Goal: Find specific fact: Find specific fact

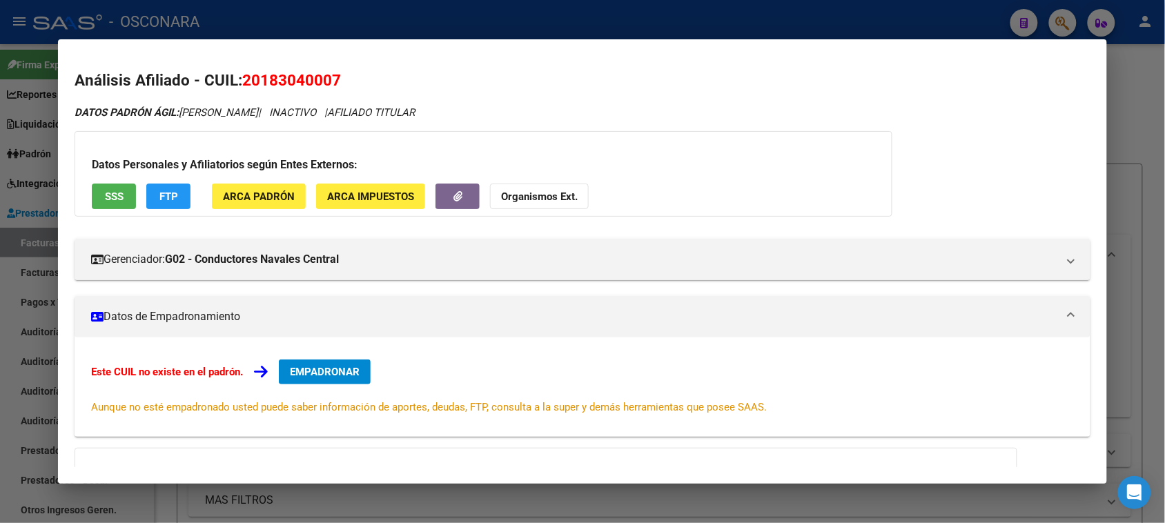
click at [1145, 72] on div at bounding box center [582, 261] width 1165 height 523
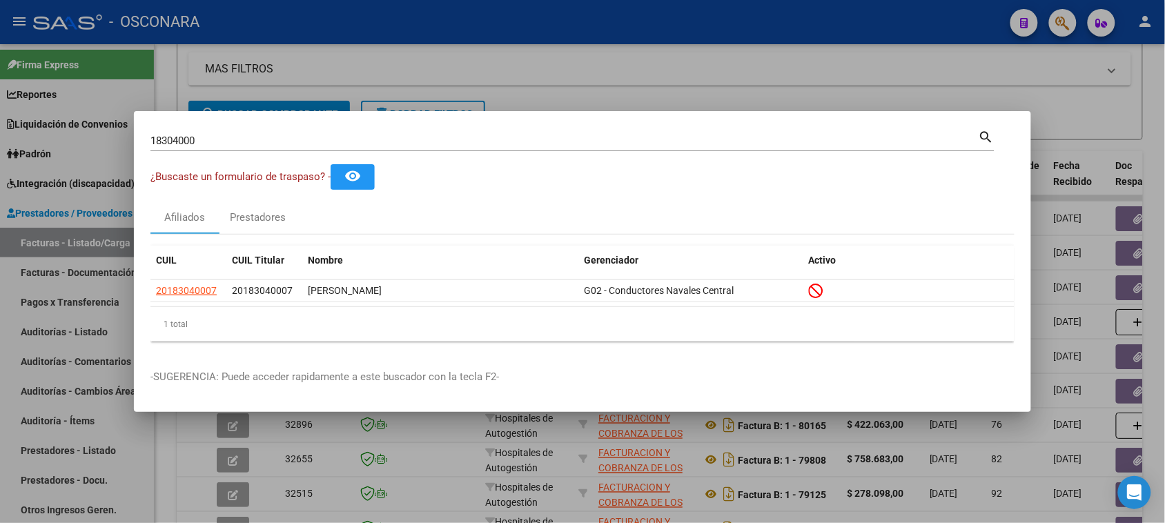
click at [1065, 22] on div at bounding box center [582, 261] width 1165 height 523
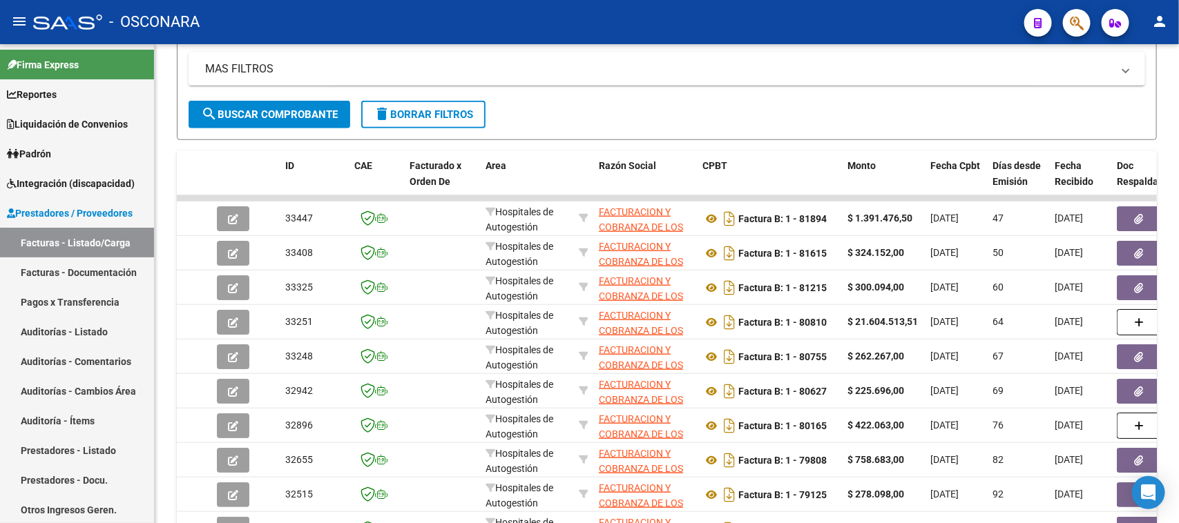
click at [1061, 22] on div at bounding box center [1071, 22] width 39 height 28
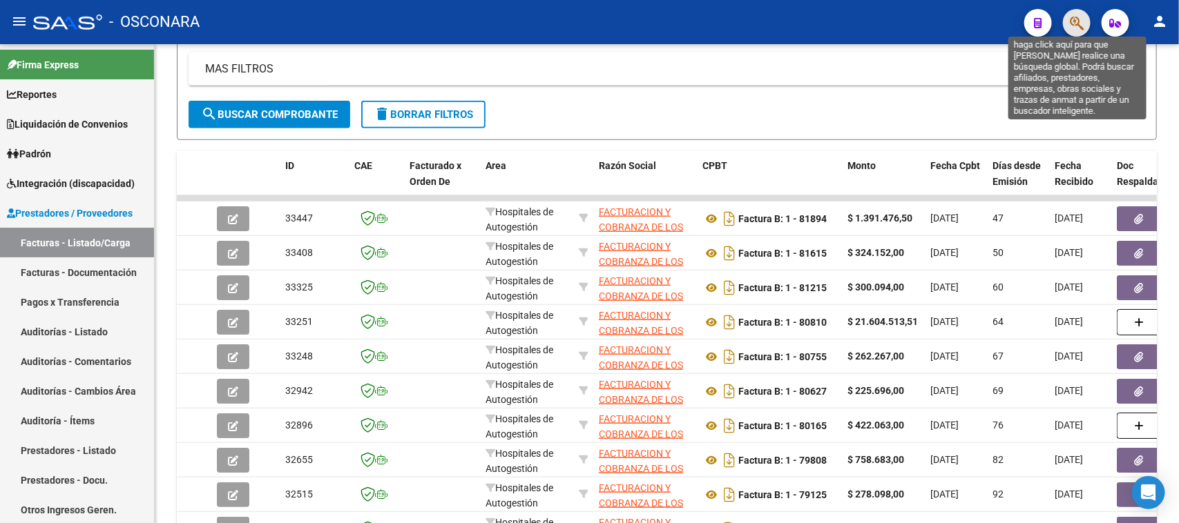
click at [1074, 21] on icon "button" at bounding box center [1076, 23] width 14 height 16
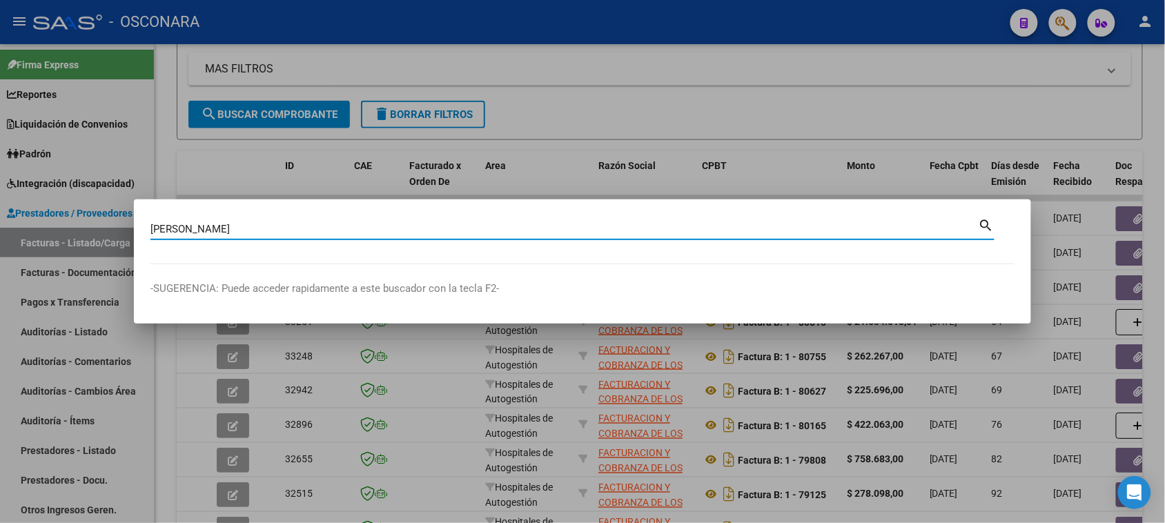
type input "[PERSON_NAME]"
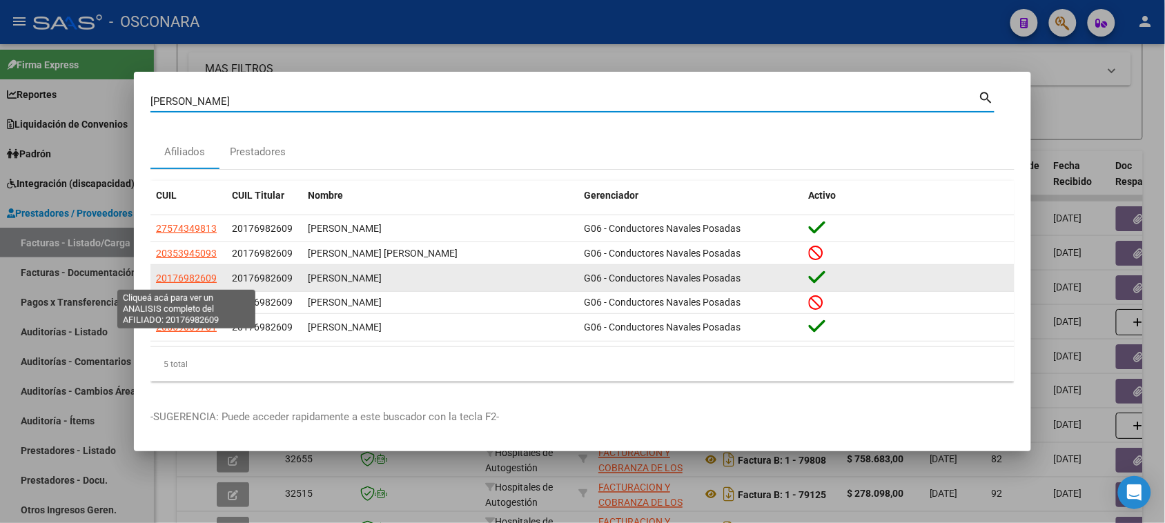
click at [181, 280] on span "20176982609" at bounding box center [186, 278] width 61 height 11
type textarea "20176982609"
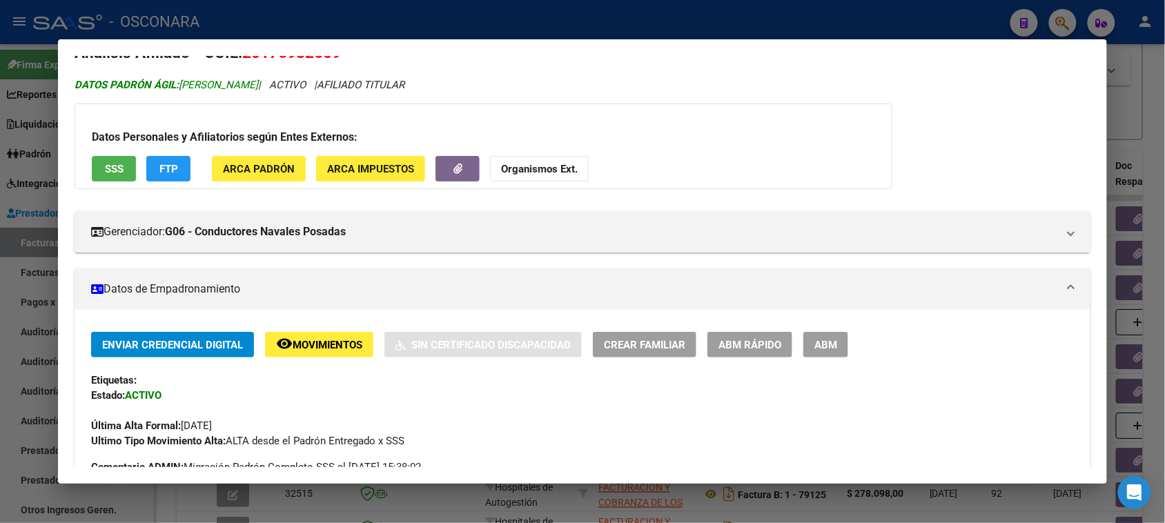
scroll to position [0, 0]
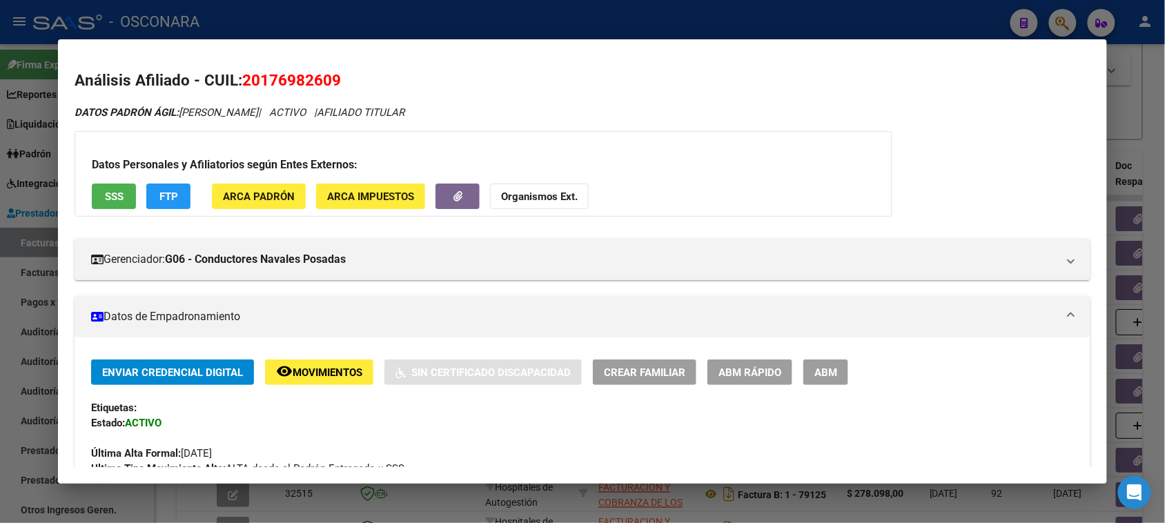
drag, startPoint x: 256, startPoint y: 76, endPoint x: 323, endPoint y: 78, distance: 67.0
click at [323, 78] on span "20176982609" at bounding box center [291, 80] width 99 height 18
copy span "17698260"
